Goal: Transaction & Acquisition: Purchase product/service

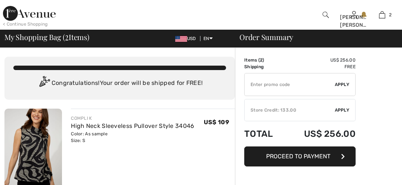
checkbox input "true"
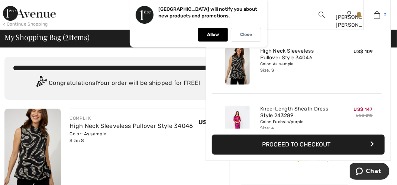
click at [378, 13] on img at bounding box center [377, 14] width 6 height 9
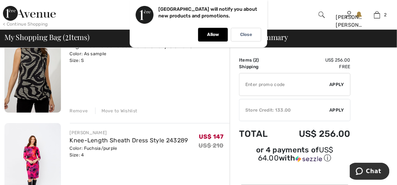
scroll to position [82, 0]
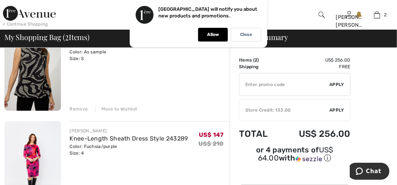
click at [78, 108] on div "Remove" at bounding box center [79, 109] width 18 height 7
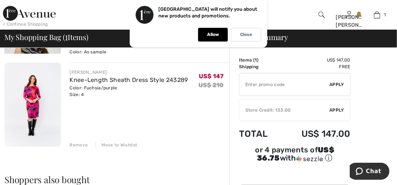
scroll to position [73, 0]
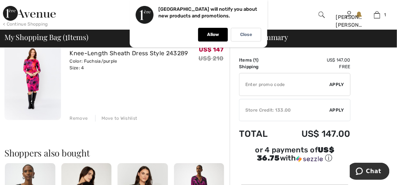
click at [74, 117] on div "Remove" at bounding box center [79, 118] width 18 height 7
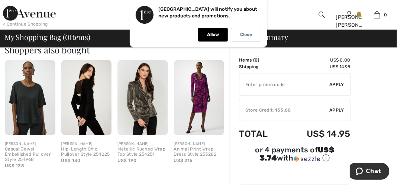
scroll to position [138, 0]
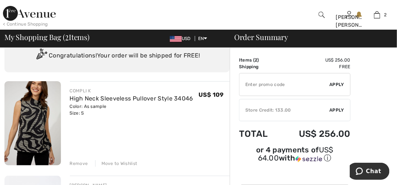
click at [84, 162] on div "Remove" at bounding box center [79, 164] width 18 height 7
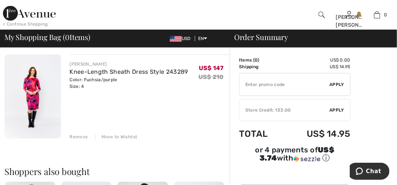
scroll to position [147, 0]
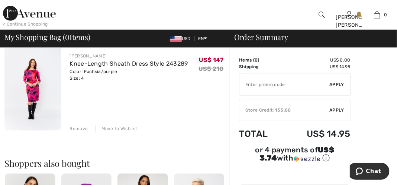
click at [73, 128] on div "Remove" at bounding box center [79, 129] width 18 height 7
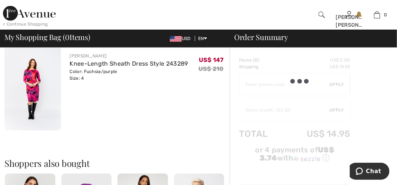
scroll to position [228, 0]
